Goal: Obtain resource: Download file/media

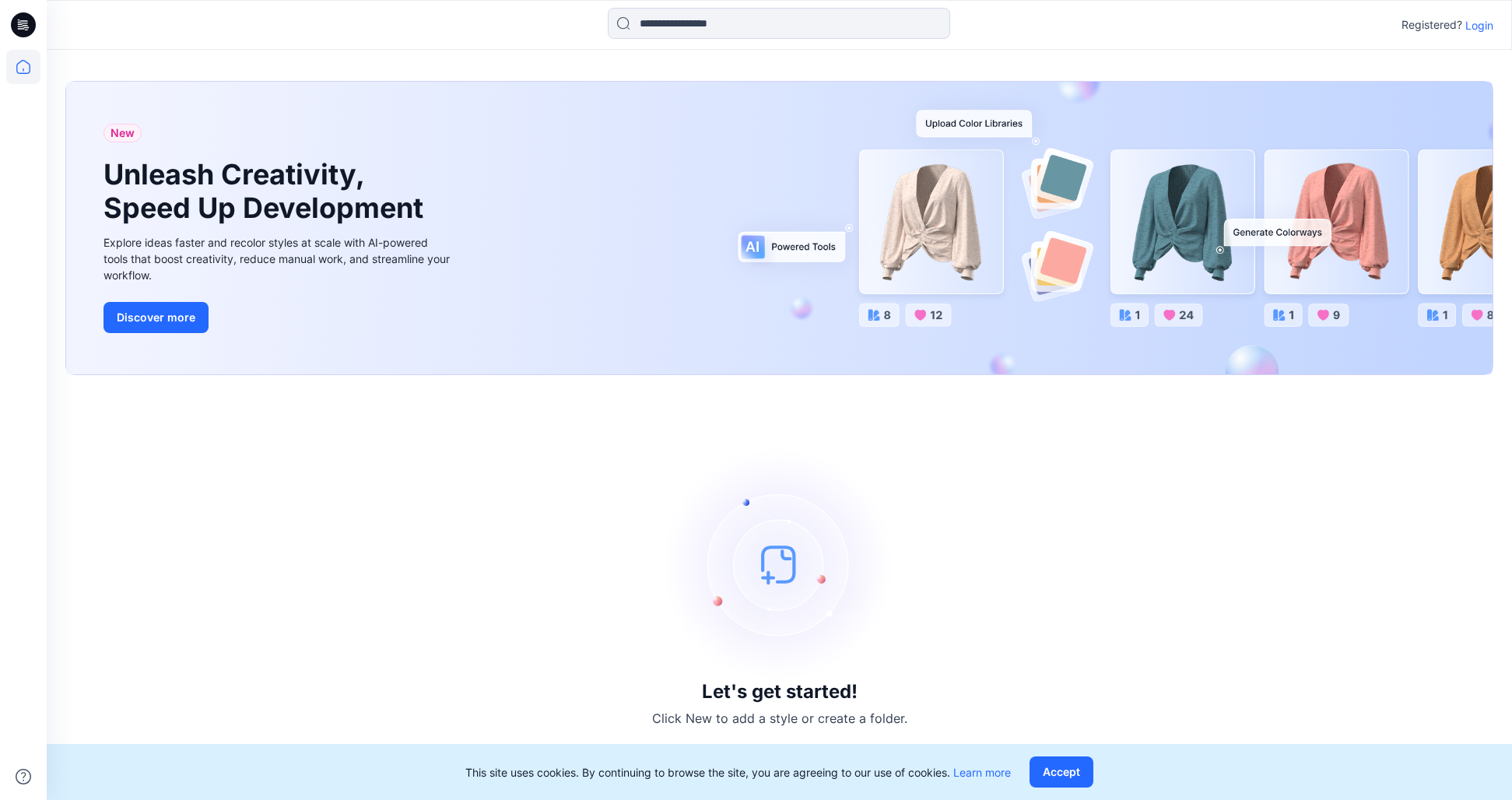
click at [1496, 18] on div "Registered? Login" at bounding box center [779, 25] width 1464 height 34
click at [1481, 24] on p "Login" at bounding box center [1479, 25] width 28 height 16
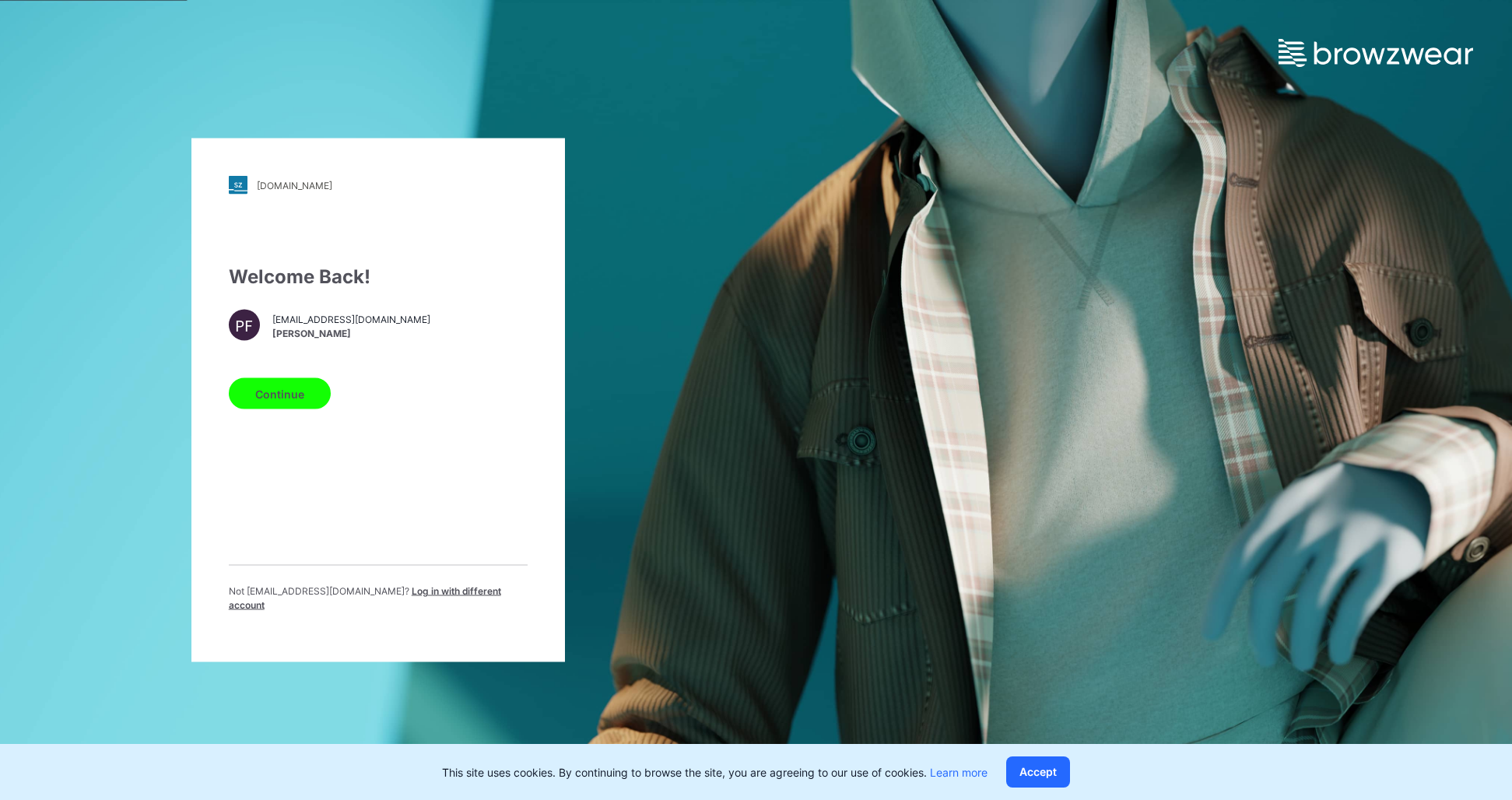
click at [291, 392] on button "Continue" at bounding box center [279, 394] width 102 height 31
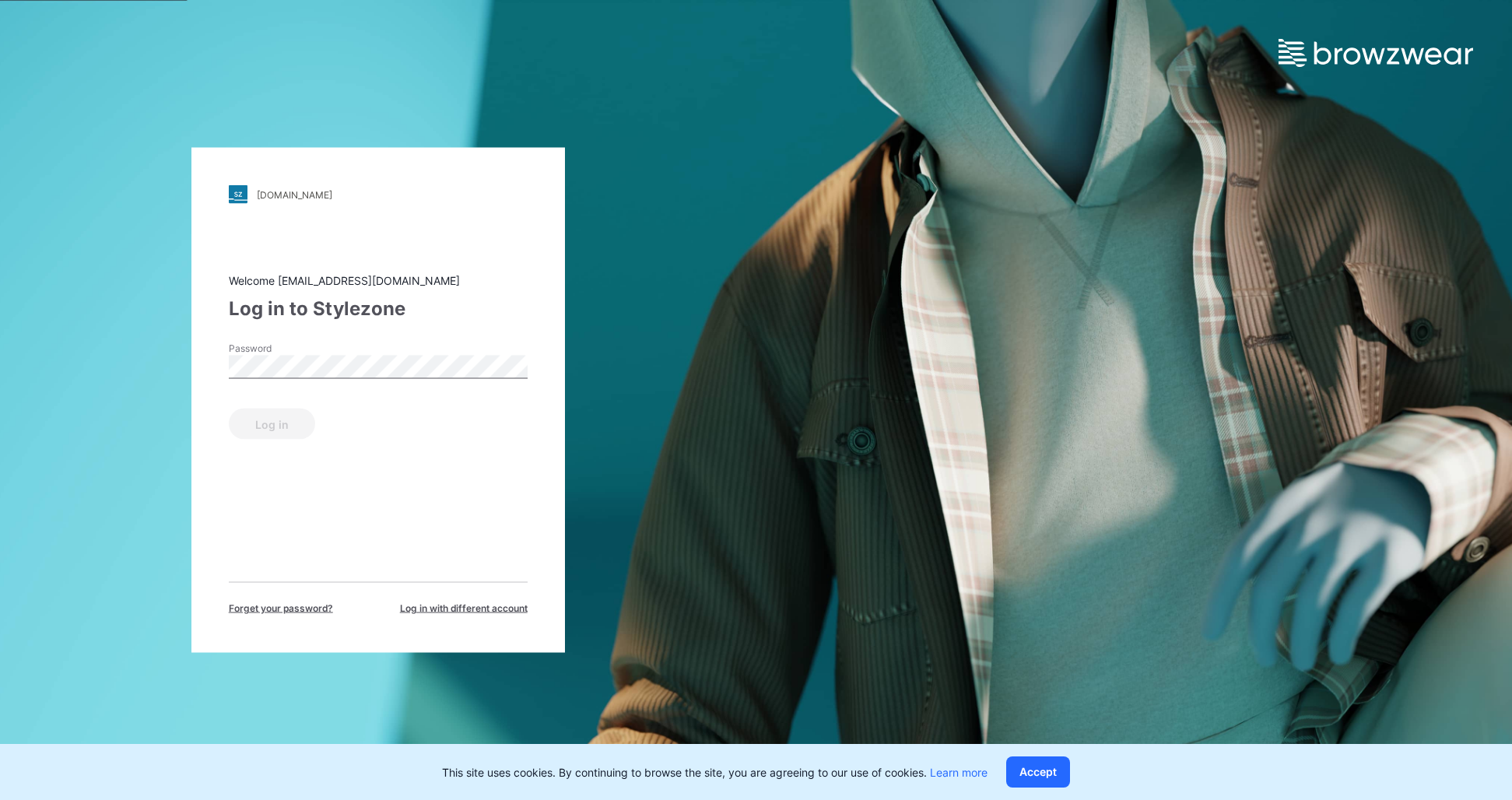
click at [317, 381] on div "Password" at bounding box center [378, 364] width 298 height 47
click at [292, 415] on button "Log in" at bounding box center [272, 423] width 87 height 31
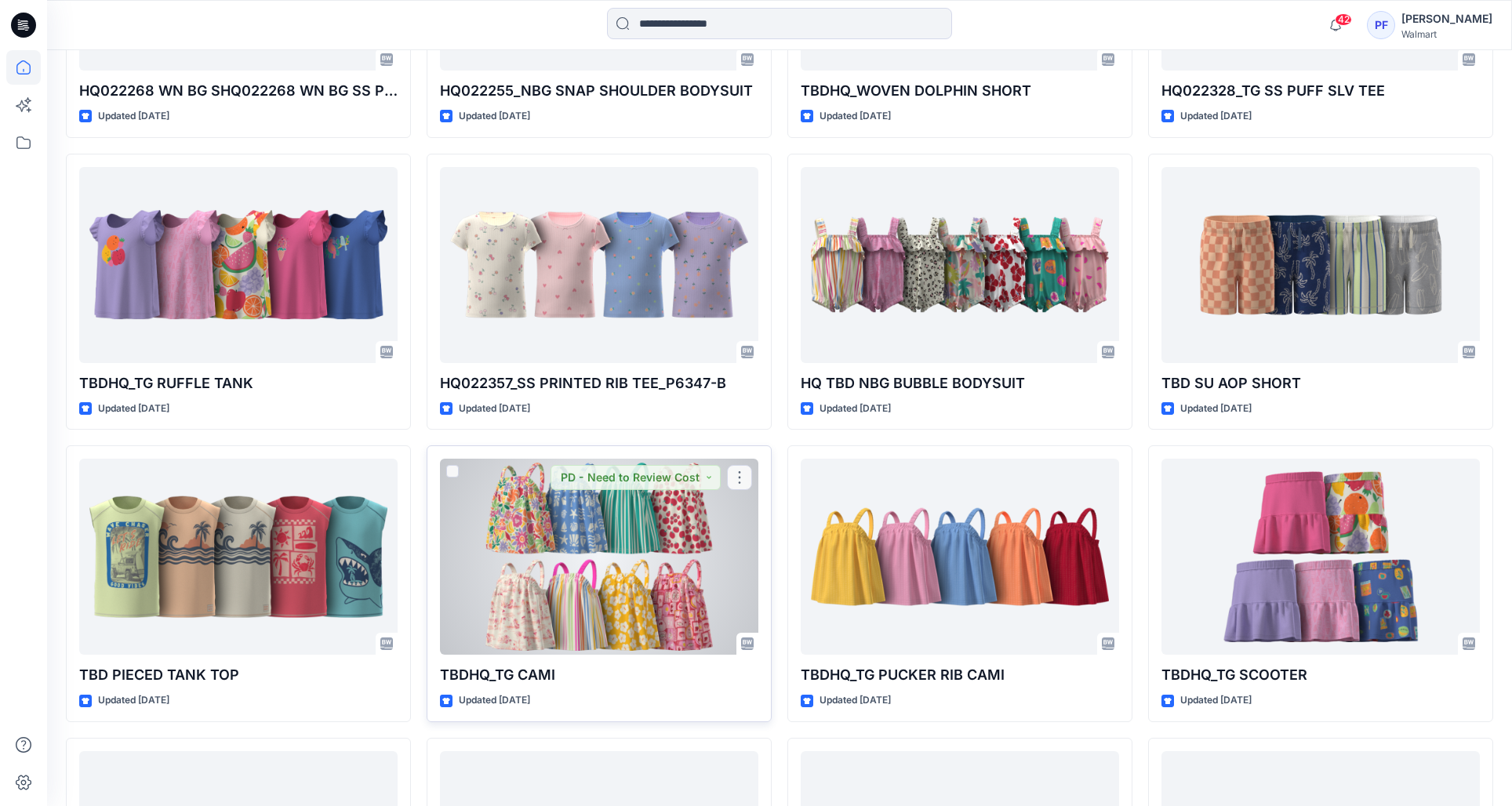
scroll to position [417, 0]
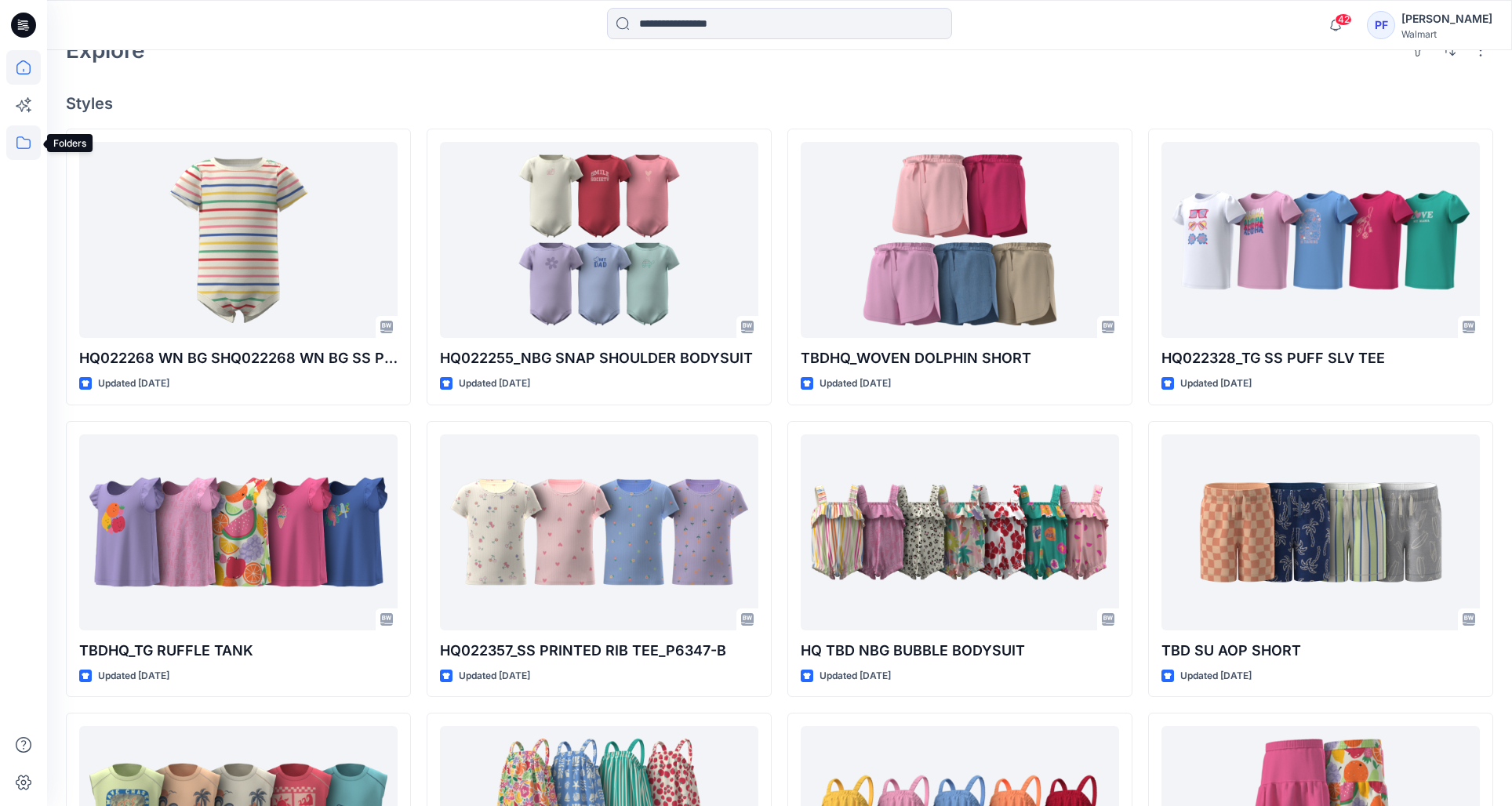
click at [19, 128] on icon at bounding box center [24, 143] width 35 height 35
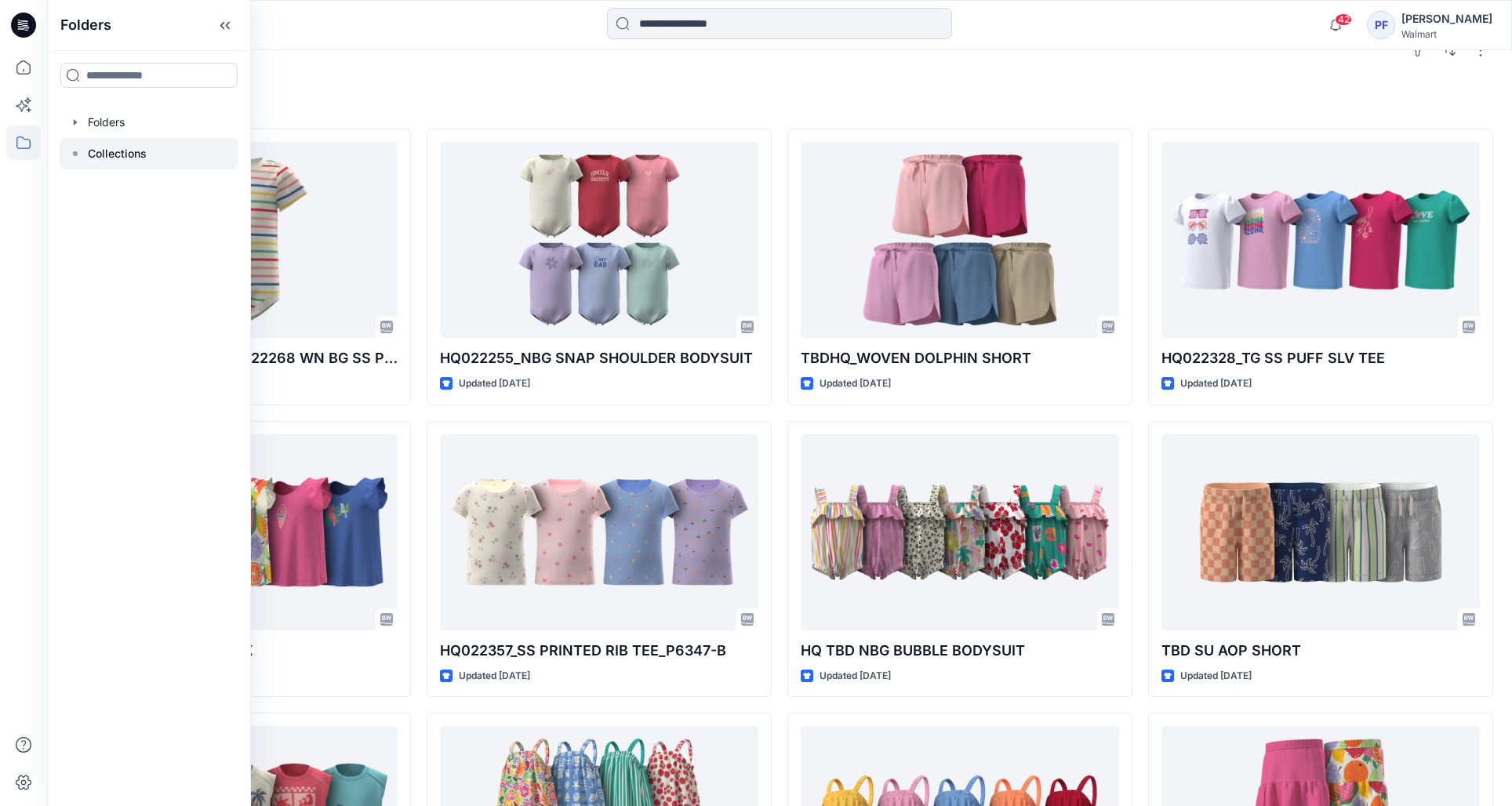
click at [126, 143] on div at bounding box center [149, 154] width 179 height 32
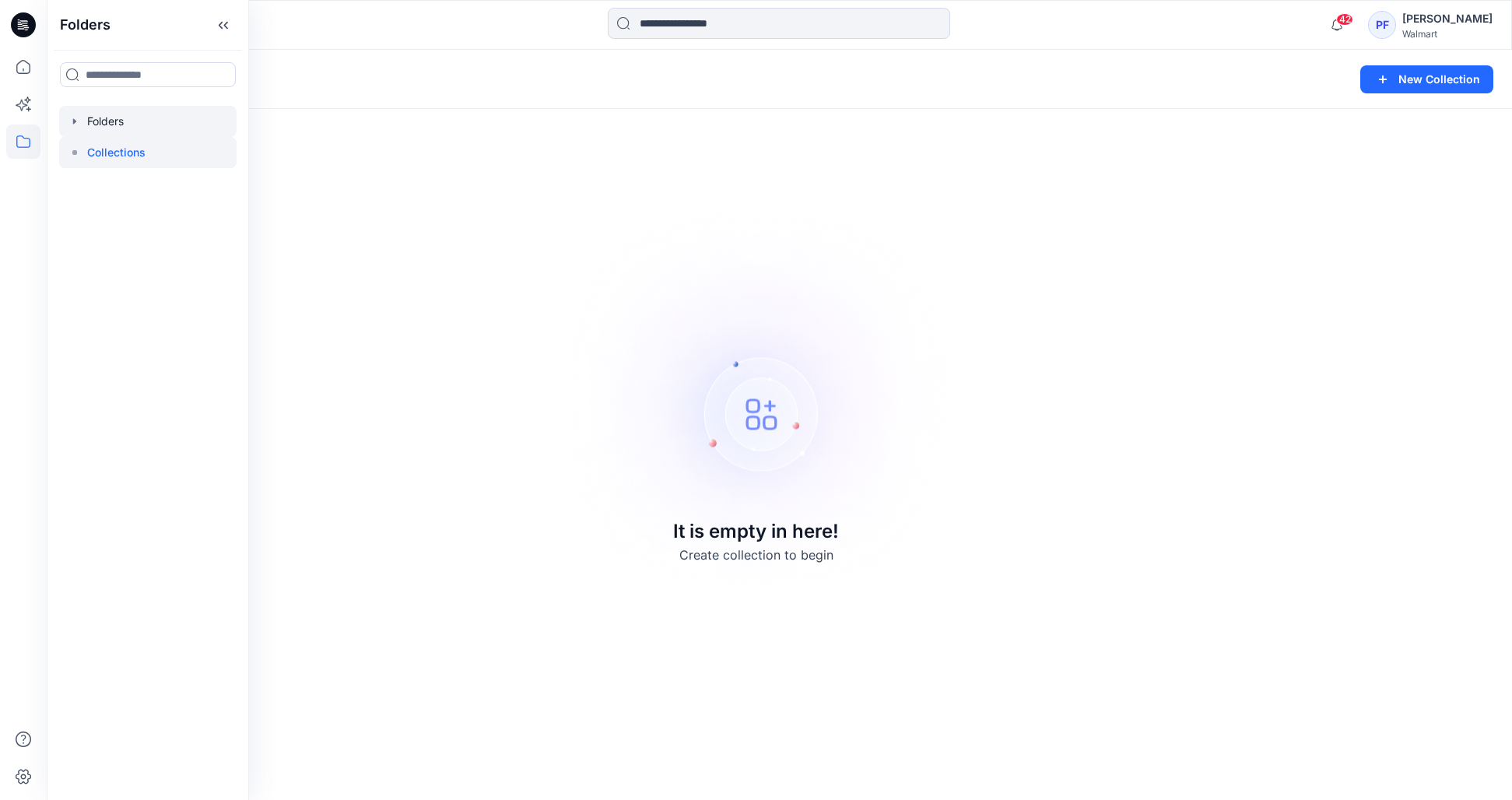
click at [142, 129] on div at bounding box center [148, 121] width 177 height 31
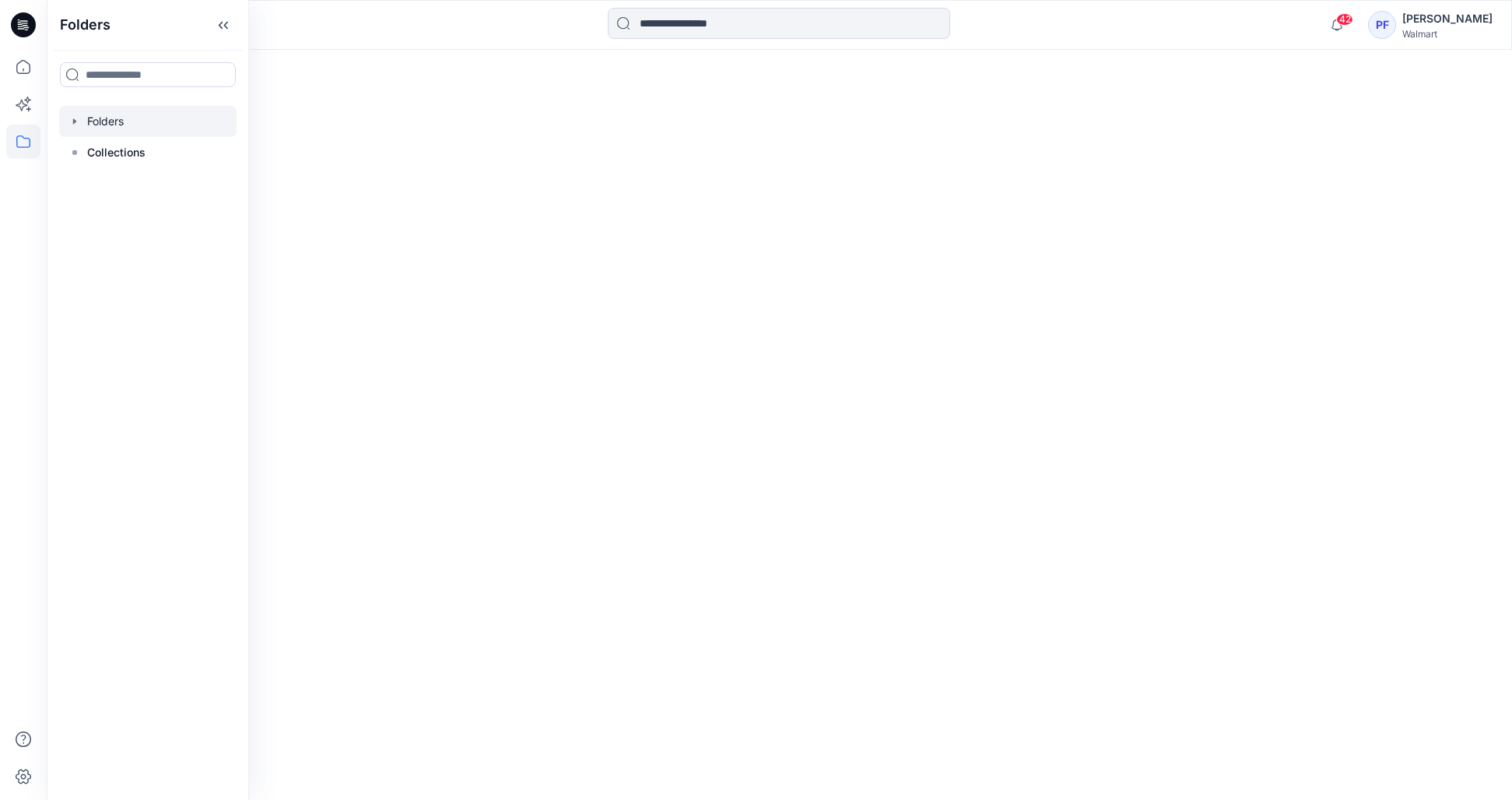
click at [779, 564] on div at bounding box center [779, 424] width 1465 height 750
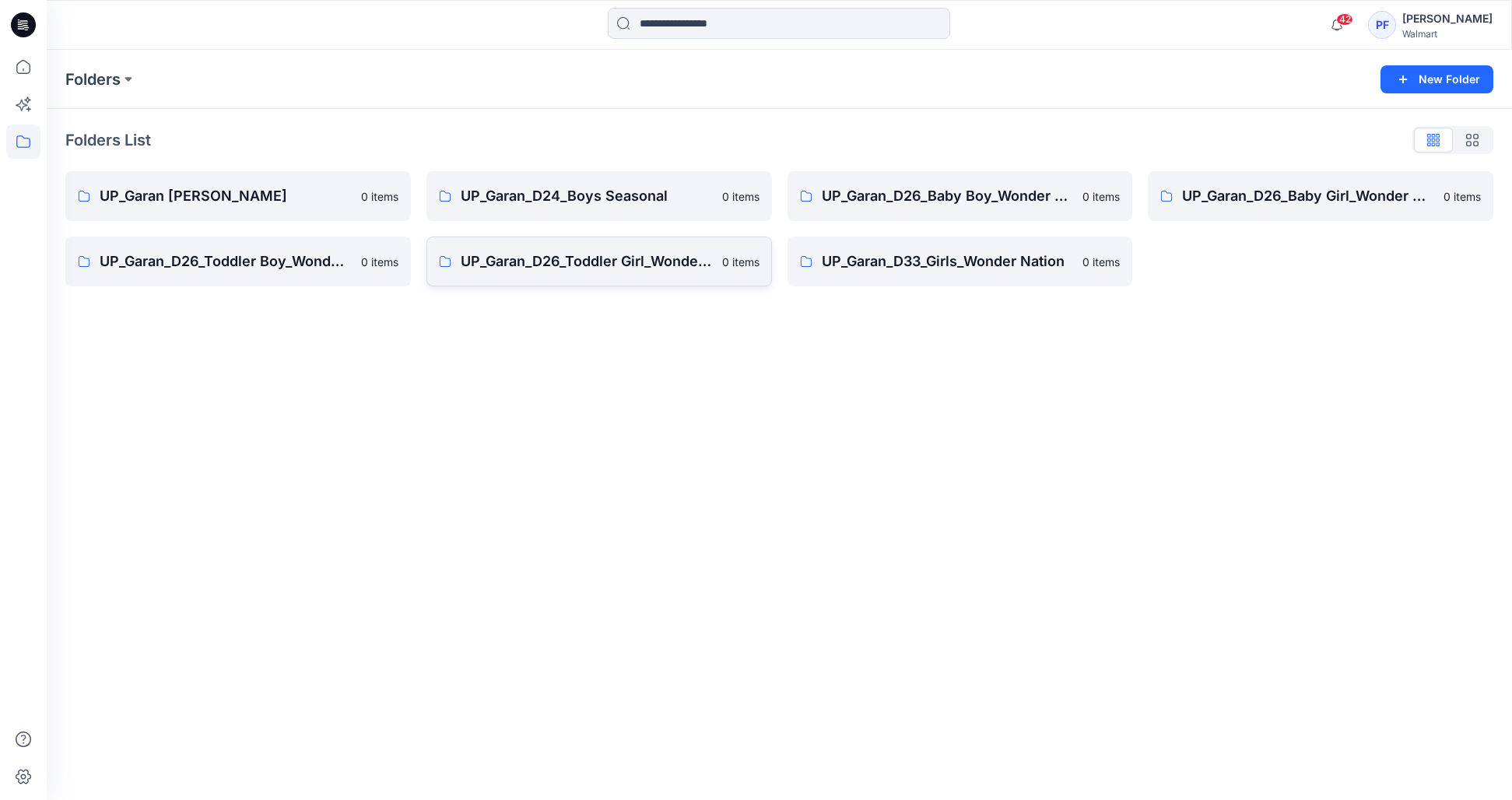
click at [624, 251] on p "UP_Garan_D26_Toddler Girl_Wonder_Nation" at bounding box center [586, 261] width 252 height 22
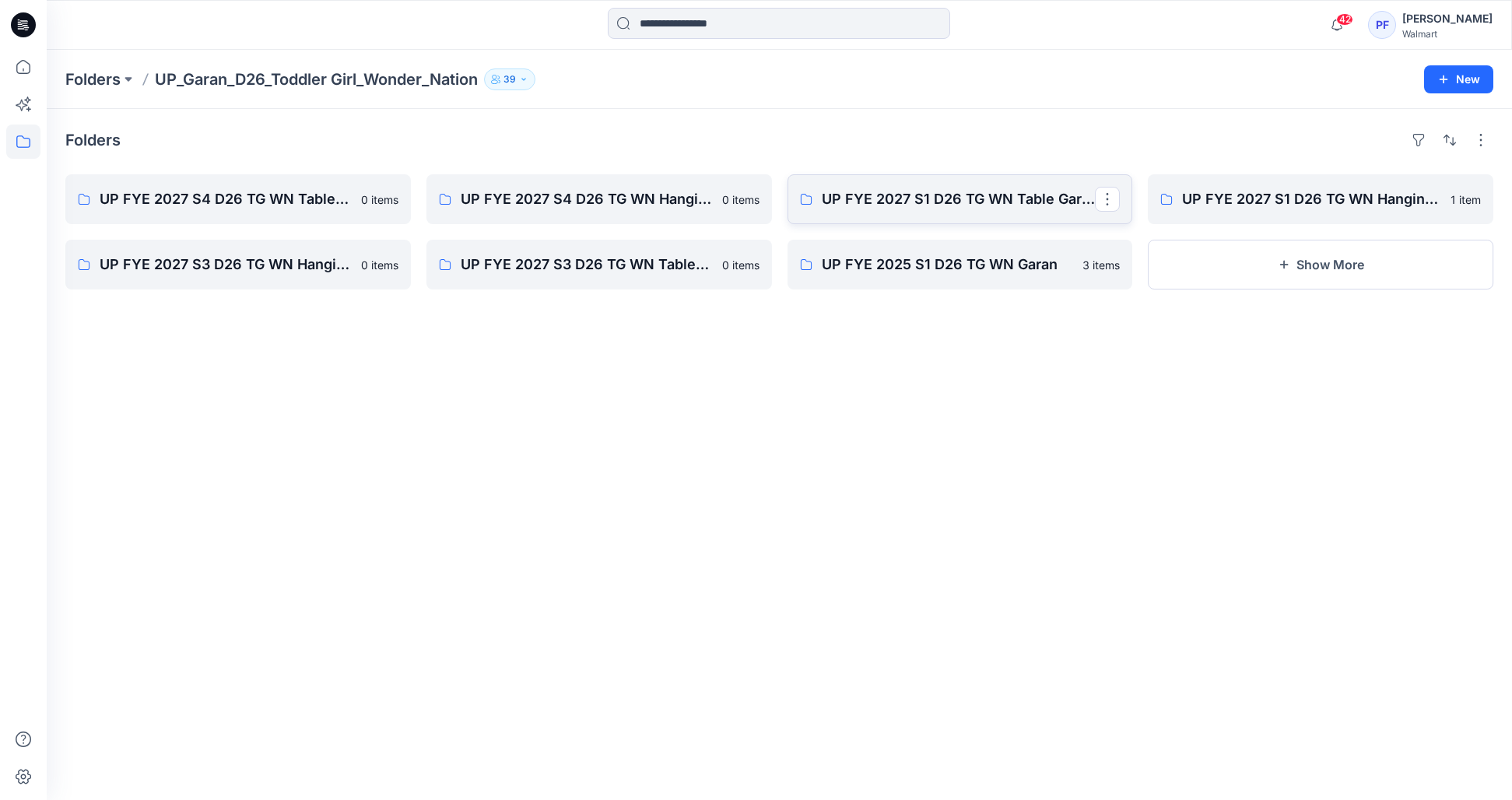
click at [976, 220] on link "UP FYE 2027 S1 D26 TG WN Table Garan" at bounding box center [960, 199] width 345 height 50
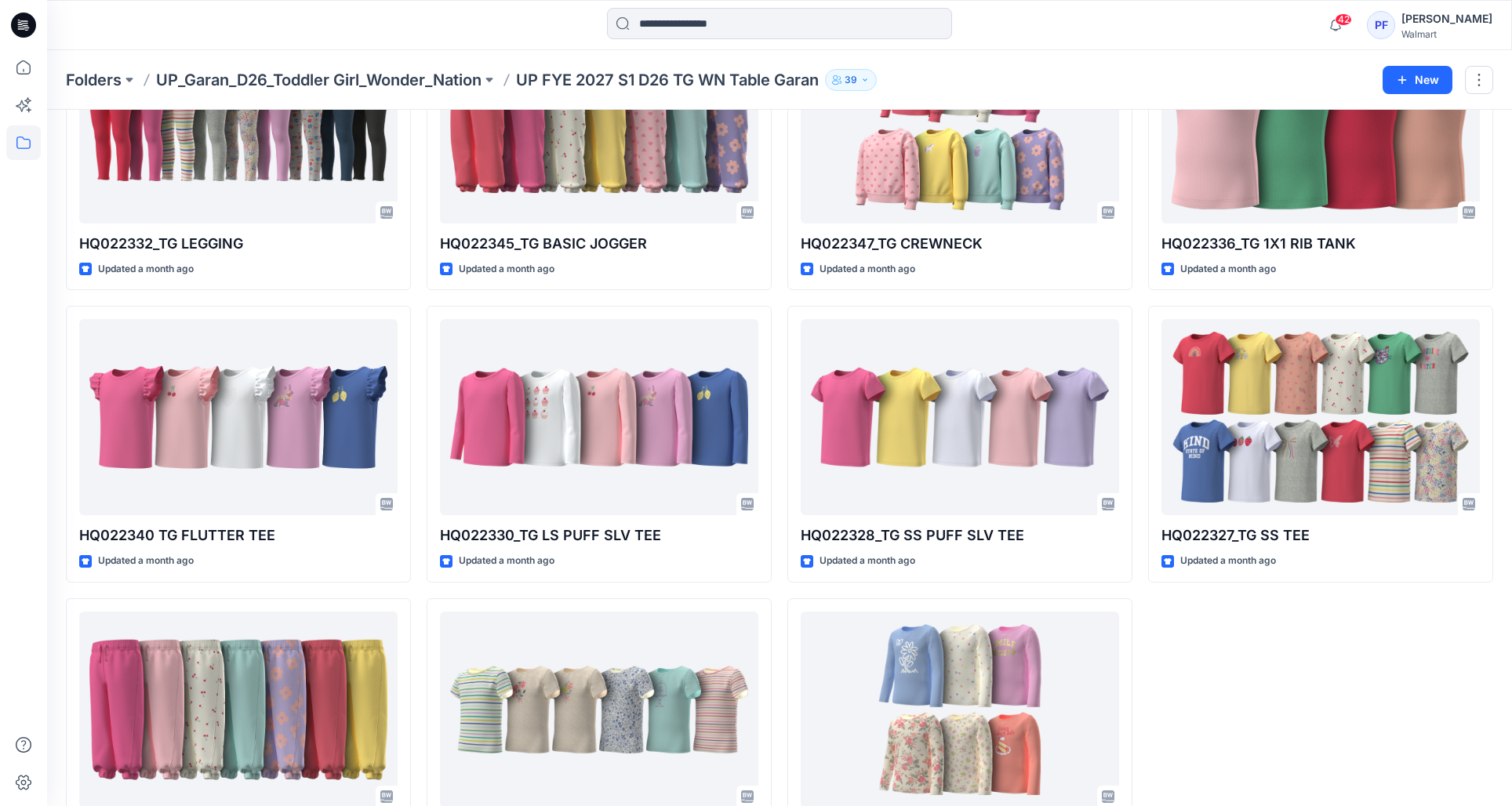
scroll to position [457, 0]
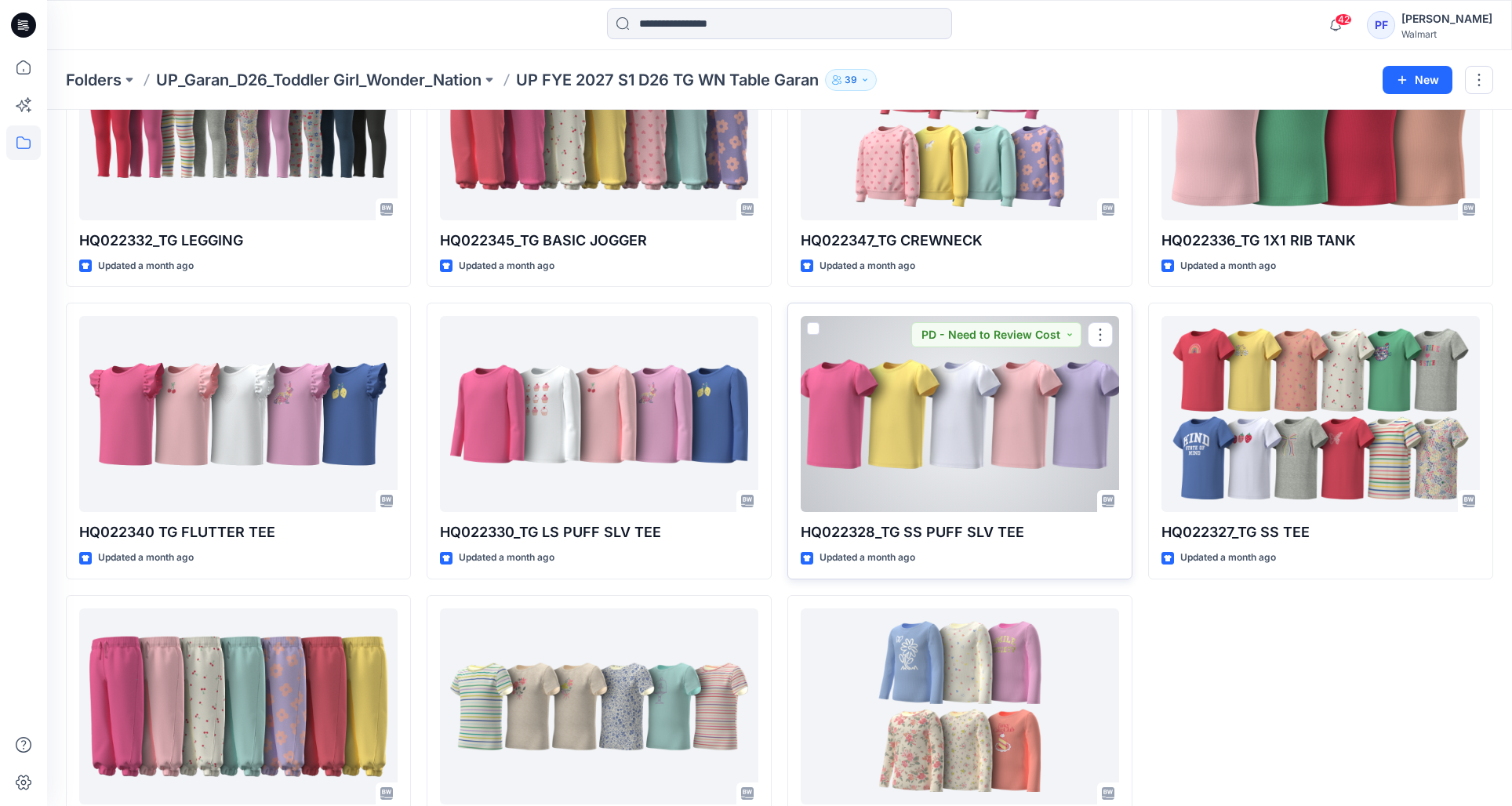
click at [1047, 393] on div at bounding box center [959, 414] width 318 height 196
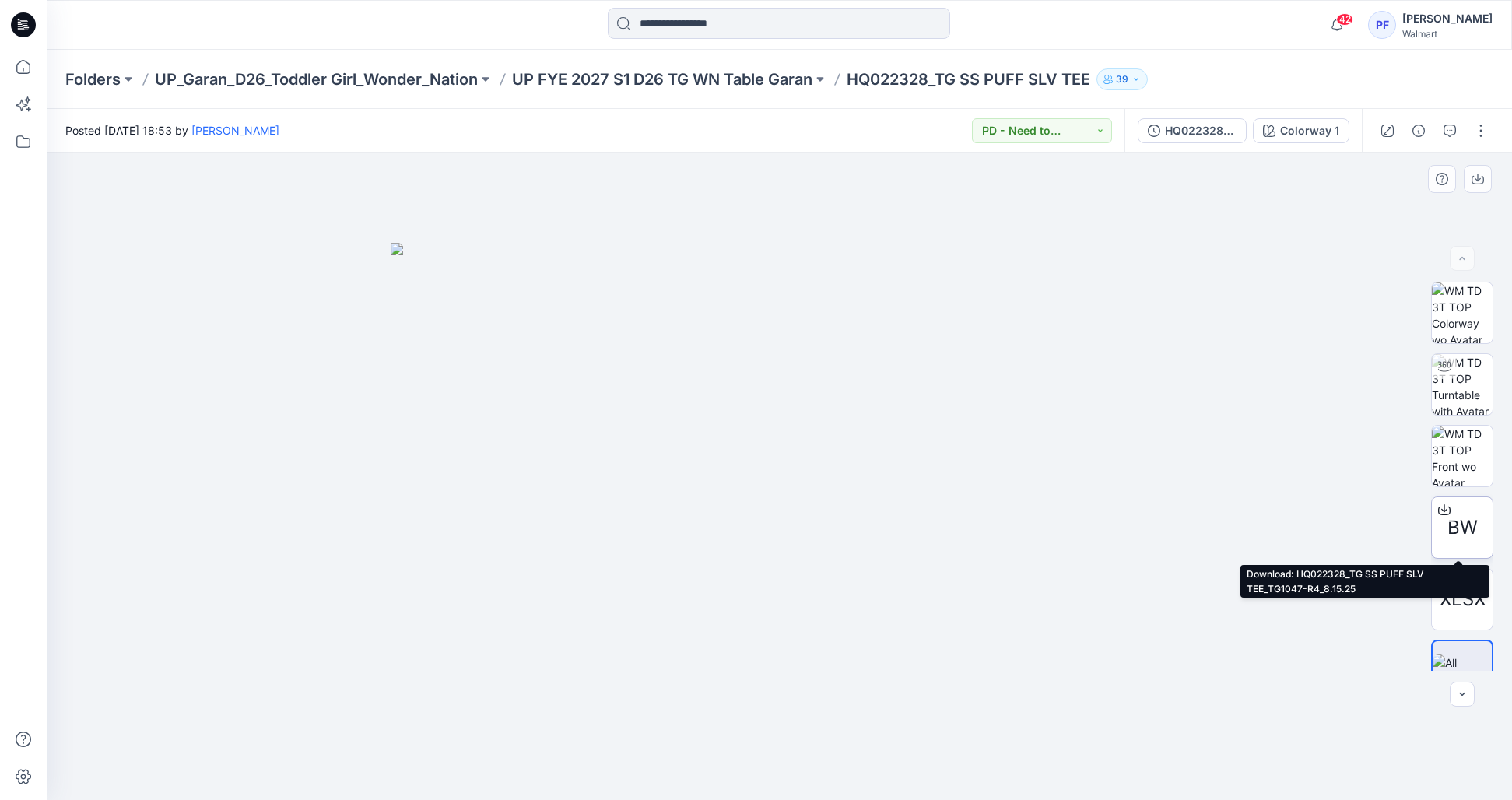
click at [1448, 508] on div at bounding box center [1444, 510] width 25 height 25
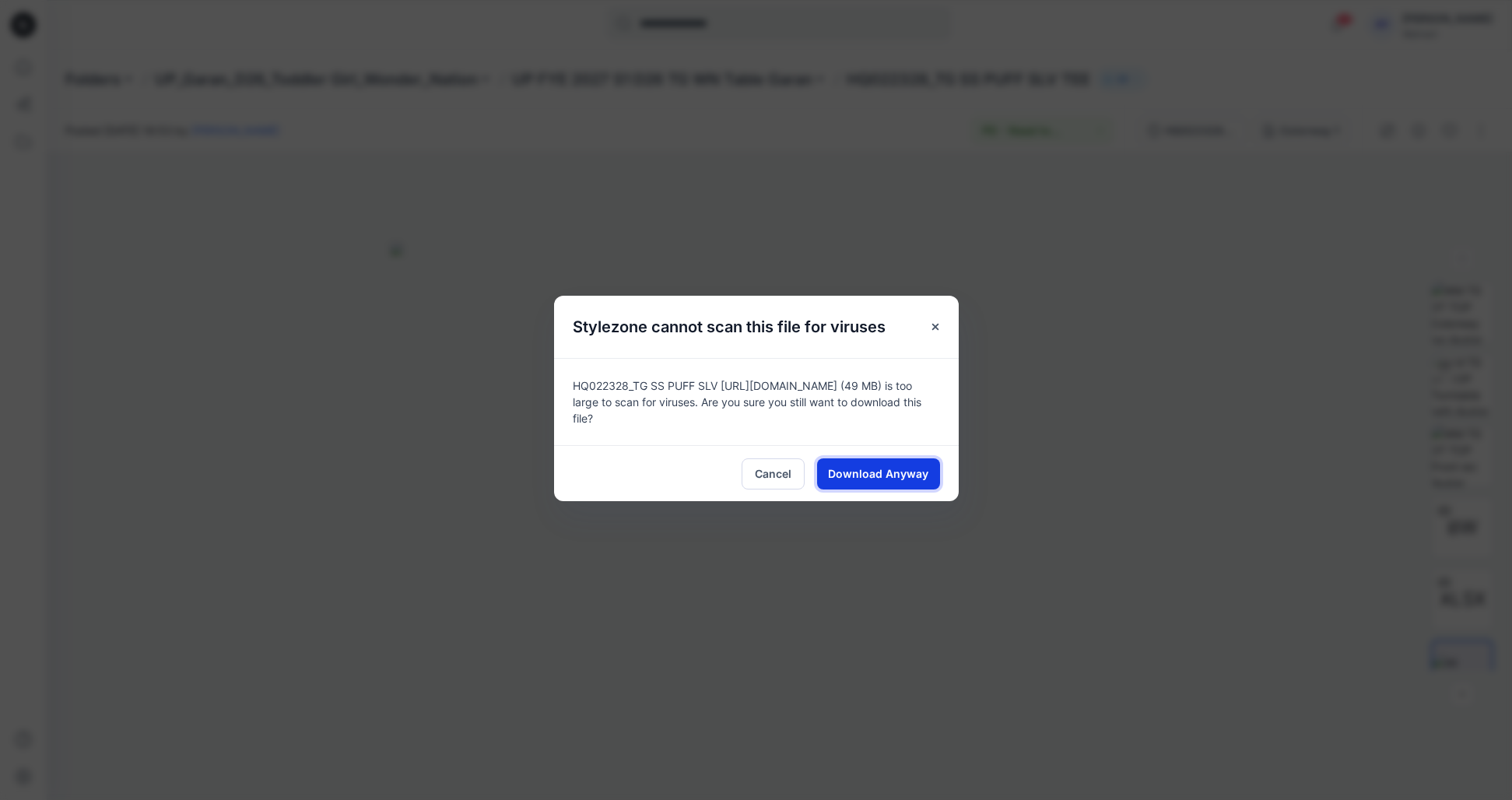
click at [897, 474] on span "Download Anyway" at bounding box center [877, 473] width 100 height 16
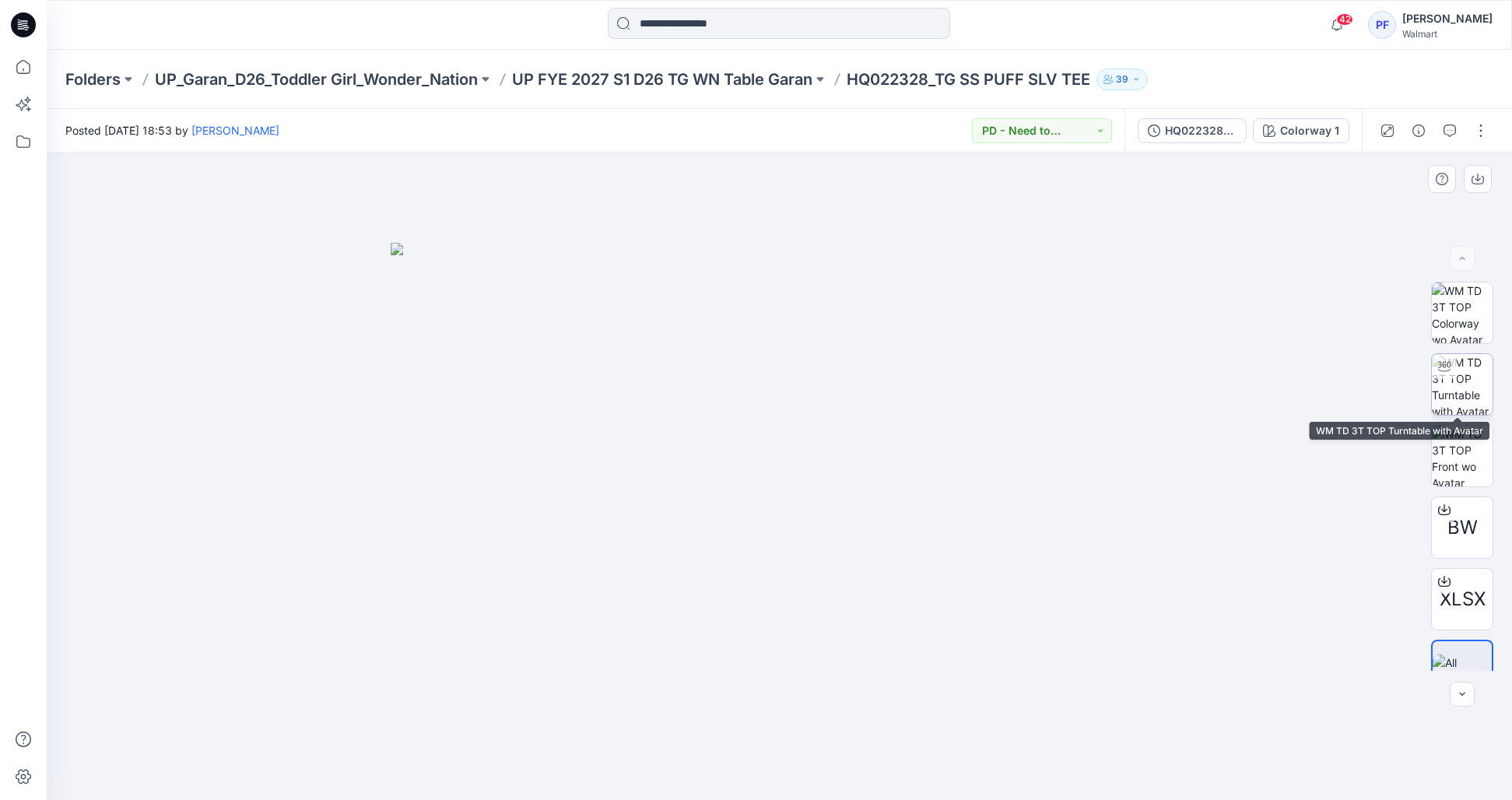
click at [1477, 382] on img at bounding box center [1462, 384] width 61 height 61
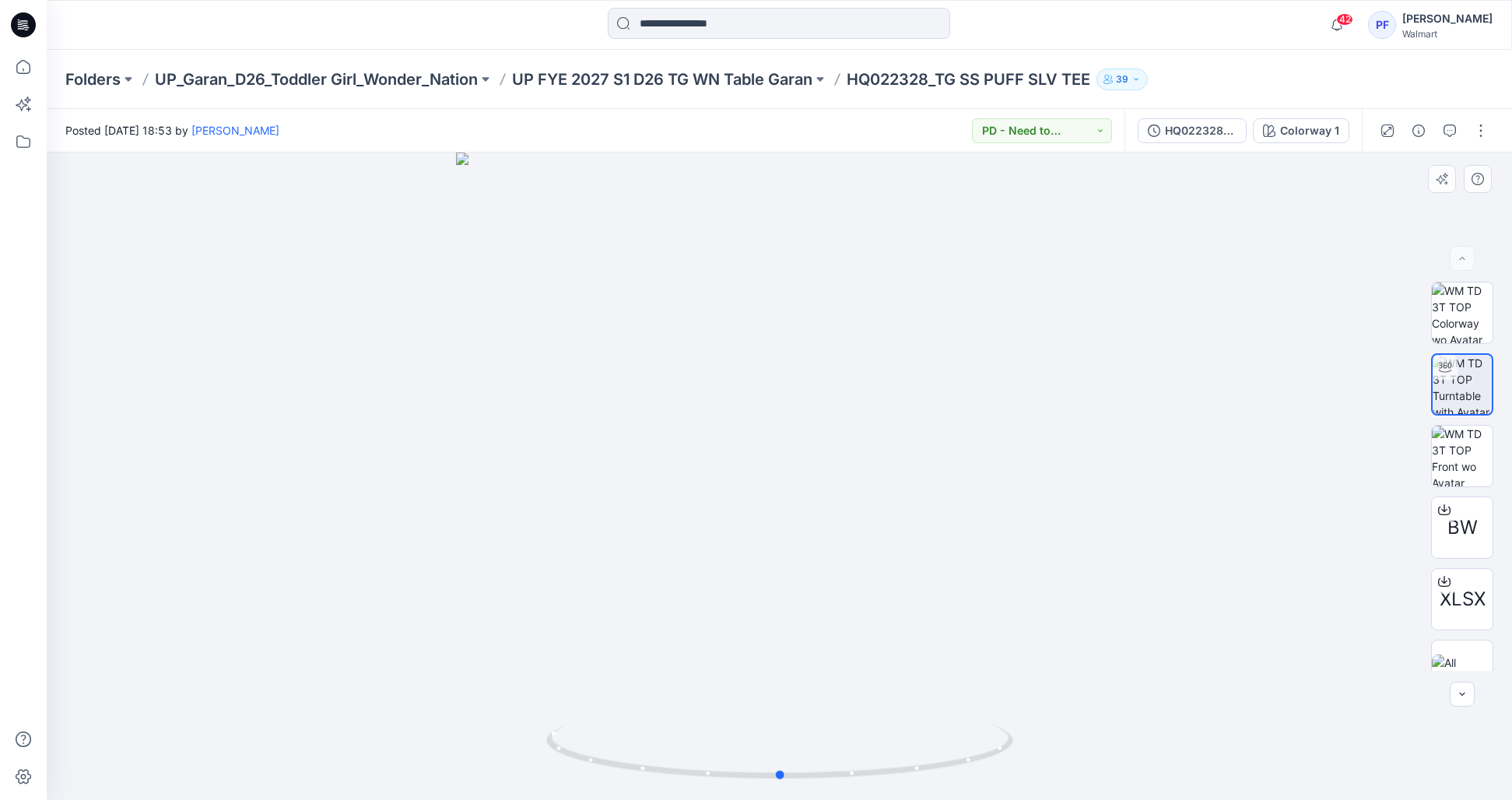
drag, startPoint x: 777, startPoint y: 781, endPoint x: 786, endPoint y: 637, distance: 144.3
click at [781, 726] on icon at bounding box center [782, 753] width 471 height 58
click at [623, 85] on p "UP FYE 2027 S1 D26 TG WN Table Garan" at bounding box center [662, 79] width 300 height 22
